Goal: Transaction & Acquisition: Subscribe to service/newsletter

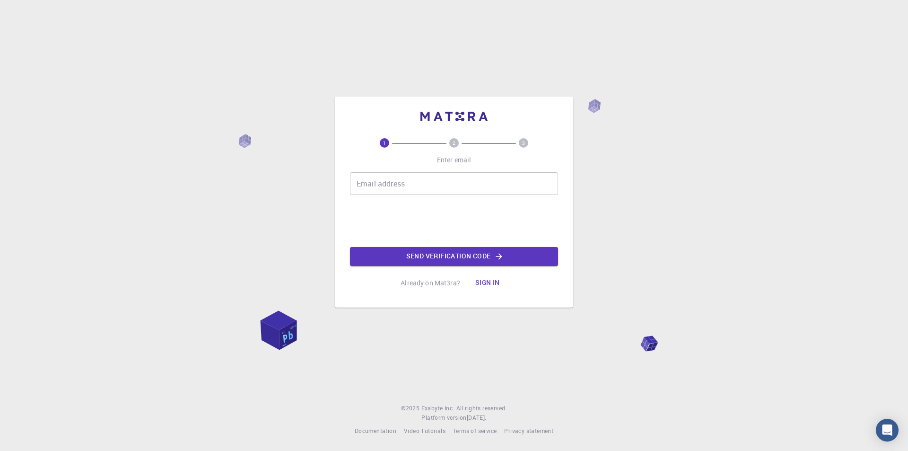
click at [377, 184] on input "Email address" at bounding box center [454, 183] width 208 height 23
drag, startPoint x: 276, startPoint y: 347, endPoint x: 235, endPoint y: 326, distance: 45.5
click at [235, 326] on div "1 2 3 Enter email Email address Email address Send verification code Already on…" at bounding box center [454, 225] width 908 height 451
click at [417, 184] on input "Email address" at bounding box center [454, 183] width 208 height 23
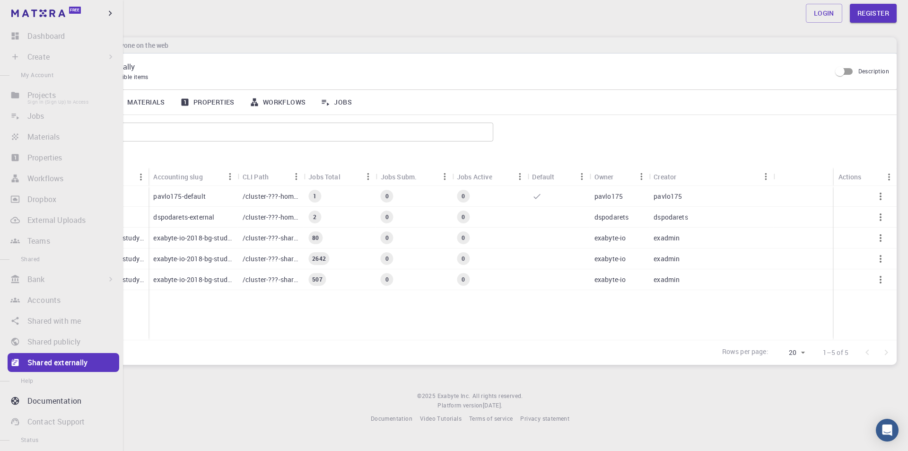
click at [77, 100] on li "Projects Sign In (Sign Up) to Access" at bounding box center [61, 95] width 123 height 19
click at [72, 37] on li "Dashboard Sign In (Sign Up) to Access" at bounding box center [61, 35] width 123 height 19
click at [65, 55] on li "Create Sign In (Sign Up) to Access New Job New Material Create Material Upload …" at bounding box center [61, 56] width 123 height 19
click at [64, 56] on li "Create Sign In (Sign Up) to Access New Job New Material Create Material Upload …" at bounding box center [61, 56] width 123 height 19
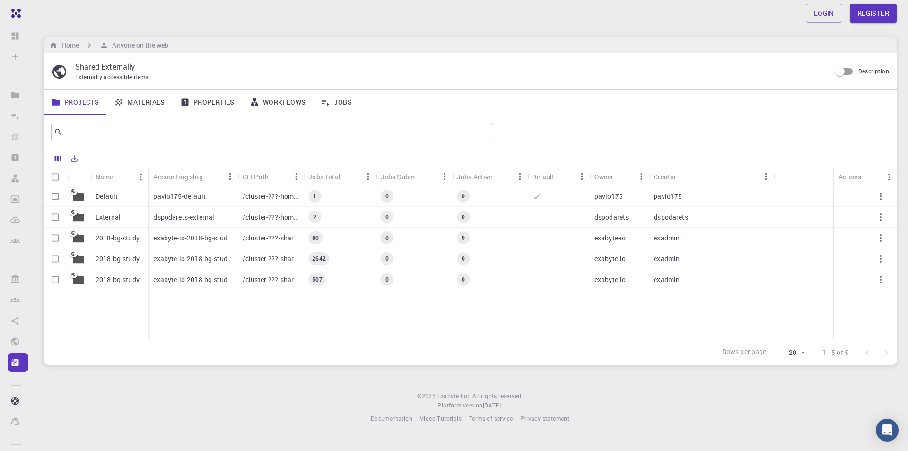
click at [203, 42] on div "Home Anyone on the web" at bounding box center [470, 45] width 853 height 16
